Goal: Find specific page/section: Find specific page/section

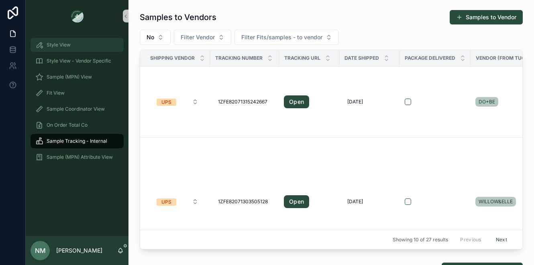
scroll to position [0, 63]
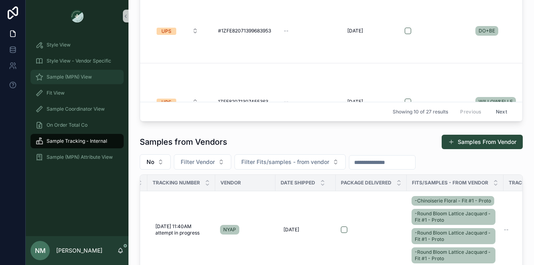
click at [85, 76] on span "Sample (MPN) View" at bounding box center [69, 77] width 45 height 6
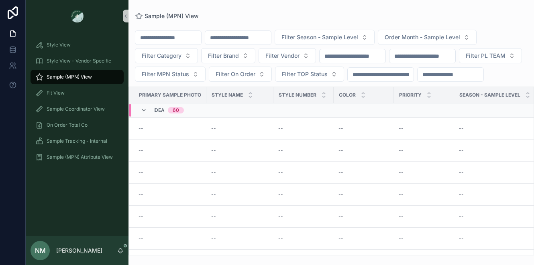
click at [243, 40] on input "scrollable content" at bounding box center [238, 37] width 66 height 11
click at [248, 38] on input "scrollable content" at bounding box center [238, 37] width 66 height 11
click at [248, 37] on input "scrollable content" at bounding box center [238, 37] width 66 height 11
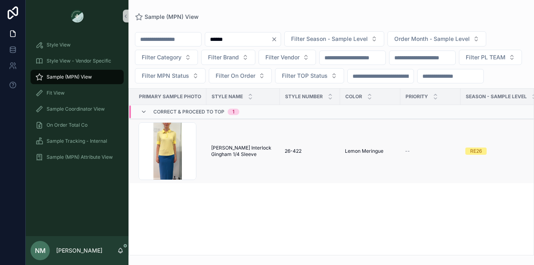
type input "******"
click at [461, 136] on td "RE26" at bounding box center [500, 151] width 81 height 65
click at [259, 161] on td "[PERSON_NAME] Interlock Gingham 1/4 Sleeve [PERSON_NAME] Interlock Gingham 1/4 …" at bounding box center [242, 151] width 73 height 65
click at [254, 158] on span "[PERSON_NAME] Interlock Gingham 1/4 Sleeve" at bounding box center [243, 151] width 64 height 13
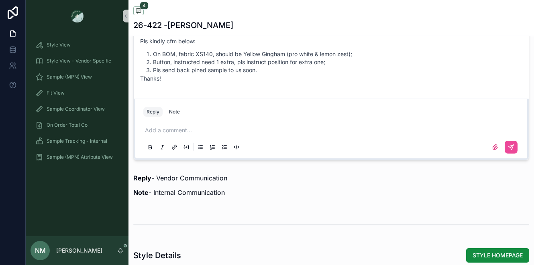
scroll to position [547, 0]
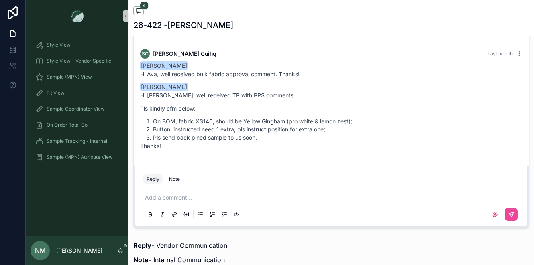
click at [164, 202] on p "scrollable content" at bounding box center [333, 198] width 376 height 8
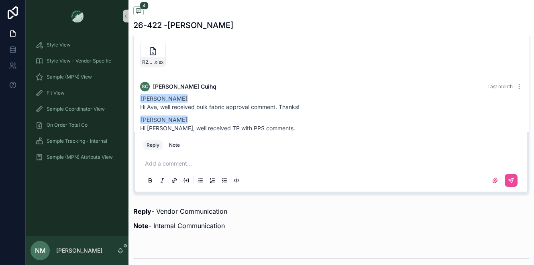
scroll to position [138, 0]
click at [169, 174] on div "Add a comment..." at bounding box center [331, 172] width 376 height 34
click at [165, 168] on p "scrollable content" at bounding box center [333, 164] width 376 height 8
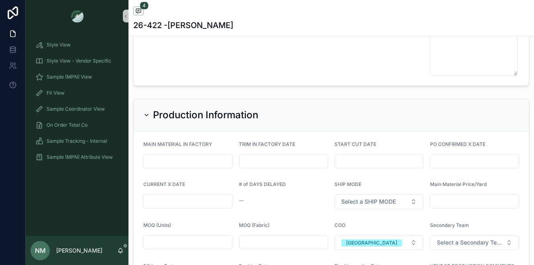
scroll to position [1986, 0]
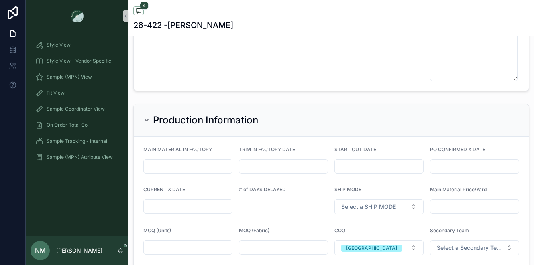
drag, startPoint x: 233, startPoint y: 26, endPoint x: 198, endPoint y: 26, distance: 34.5
click at [198, 26] on div "26-422 -[PERSON_NAME]" at bounding box center [331, 25] width 396 height 11
copy h1 "Meringue"
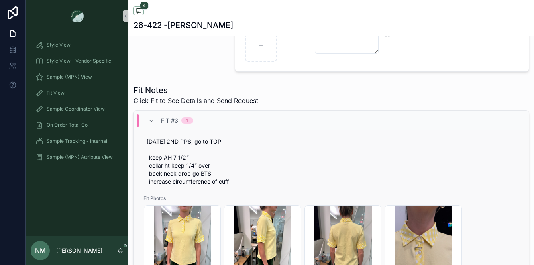
scroll to position [1018, 0]
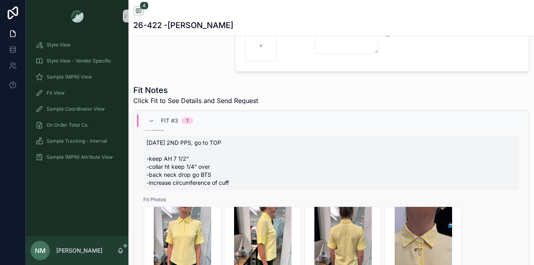
drag, startPoint x: 238, startPoint y: 188, endPoint x: 168, endPoint y: 187, distance: 69.8
click at [168, 187] on span "[DATE] 2ND PPS, go to TOP -keep AH 7 1/2” -collar ht keep 1/4” over -back neck …" at bounding box center [331, 163] width 369 height 48
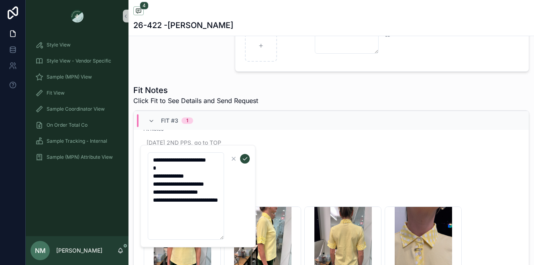
drag, startPoint x: 175, startPoint y: 219, endPoint x: 147, endPoint y: 185, distance: 44.2
click at [147, 185] on div "**********" at bounding box center [198, 196] width 116 height 103
